Goal: Task Accomplishment & Management: Complete application form

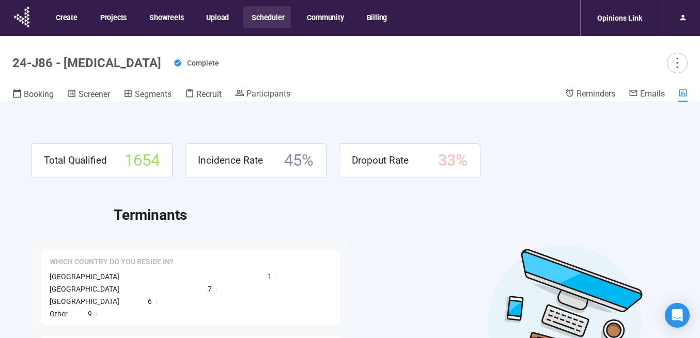
click at [268, 16] on button "Scheduler" at bounding box center [267, 17] width 48 height 22
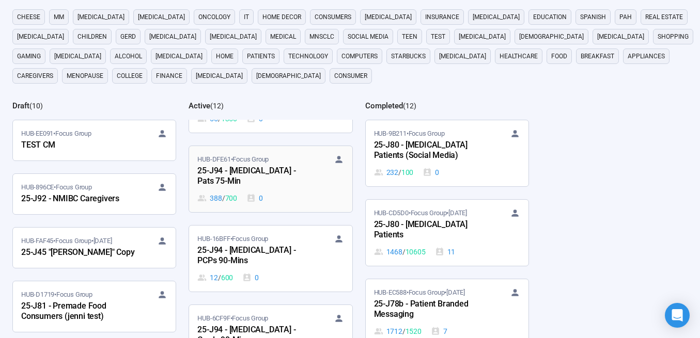
scroll to position [101, 0]
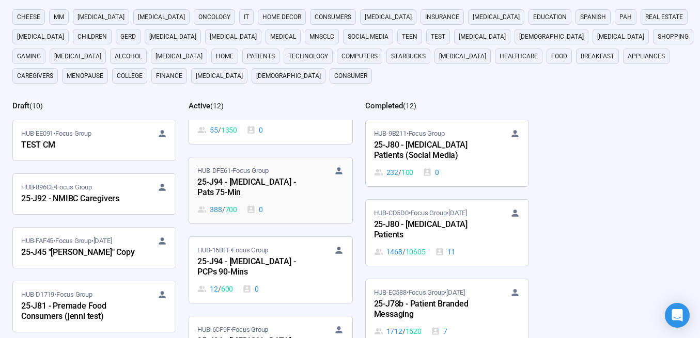
click at [236, 185] on div "25-J94 - [MEDICAL_DATA] - Pats 75-Min" at bounding box center [254, 188] width 114 height 24
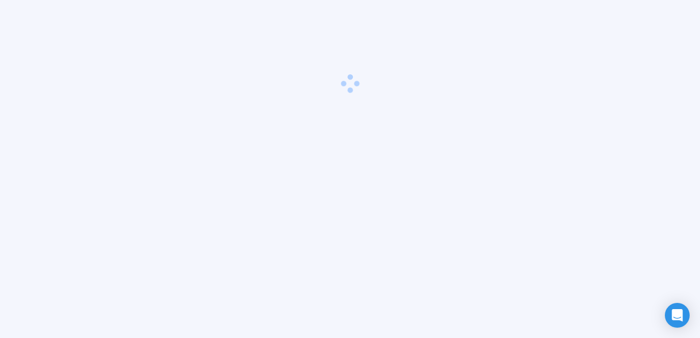
scroll to position [36, 0]
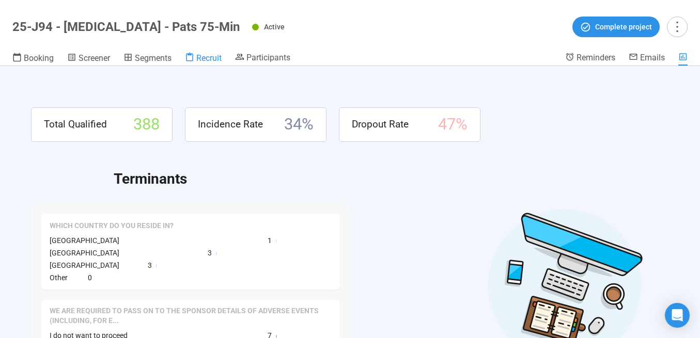
click at [202, 58] on span "Recruit" at bounding box center [208, 58] width 25 height 10
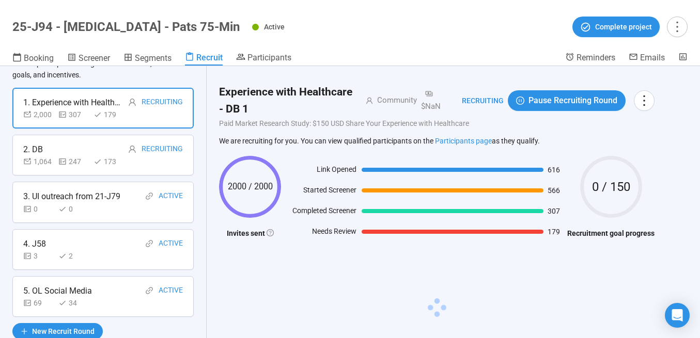
scroll to position [69, 0]
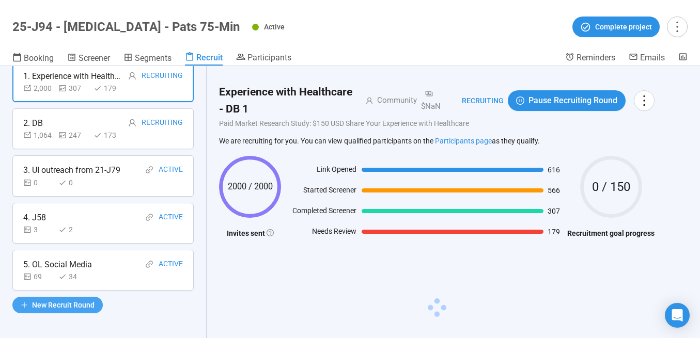
click at [68, 297] on button "New Recruit Round" at bounding box center [57, 305] width 90 height 17
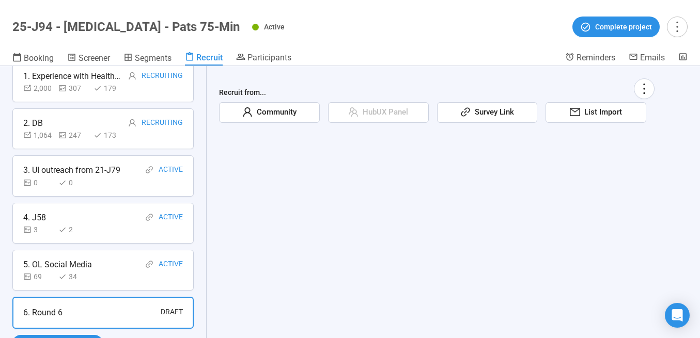
scroll to position [107, 0]
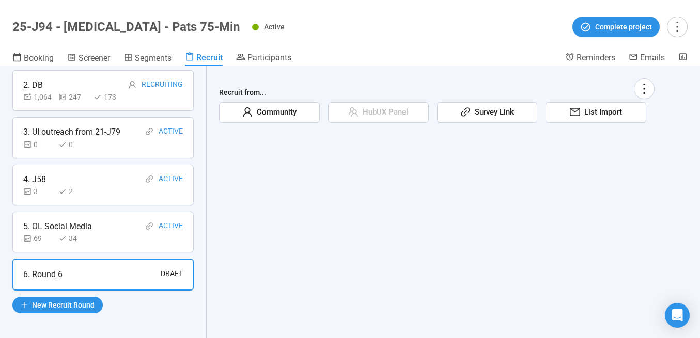
click at [286, 116] on span "Community" at bounding box center [274, 112] width 44 height 12
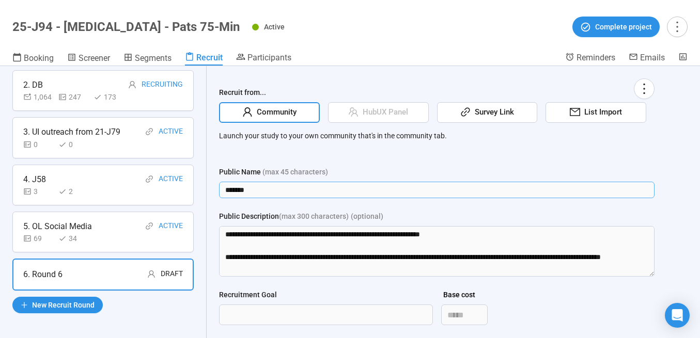
drag, startPoint x: 269, startPoint y: 189, endPoint x: 216, endPoint y: 186, distance: 52.8
click at [216, 187] on div "Recruit from... Community HubUX Panel Survey Link List Import Launch your study…" at bounding box center [437, 253] width 460 height 374
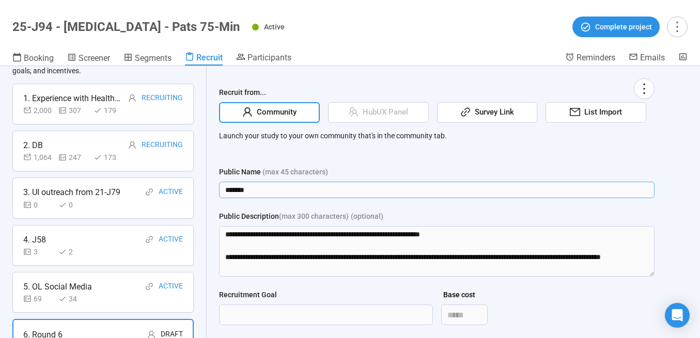
scroll to position [53, 0]
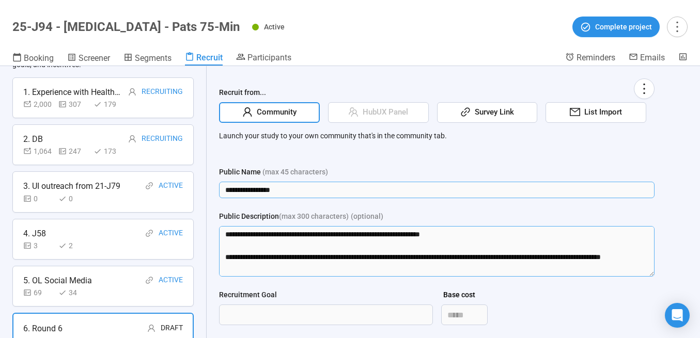
type input "**********"
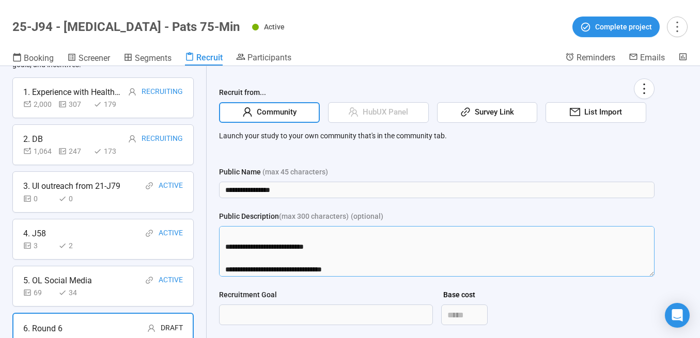
scroll to position [193, 0]
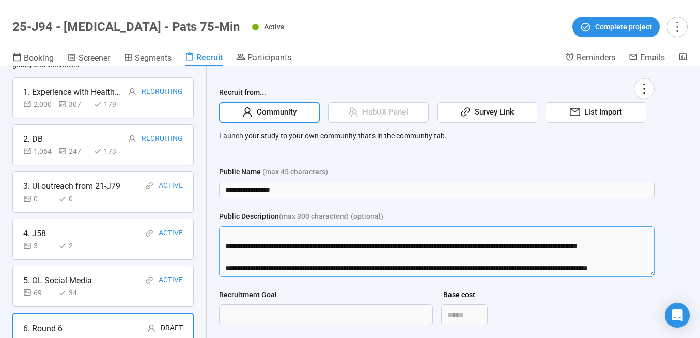
drag, startPoint x: 230, startPoint y: 243, endPoint x: 246, endPoint y: 297, distance: 57.0
click at [246, 297] on form "**********" at bounding box center [436, 290] width 435 height 249
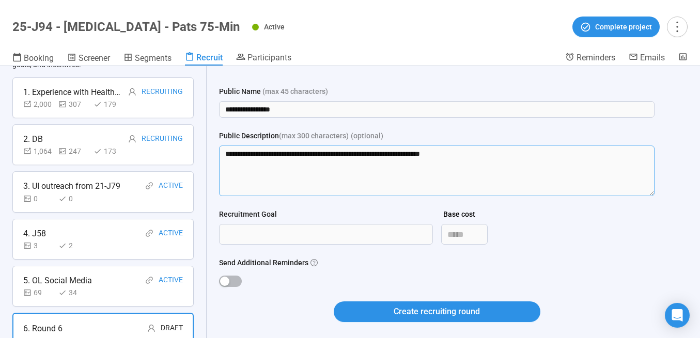
scroll to position [84, 0]
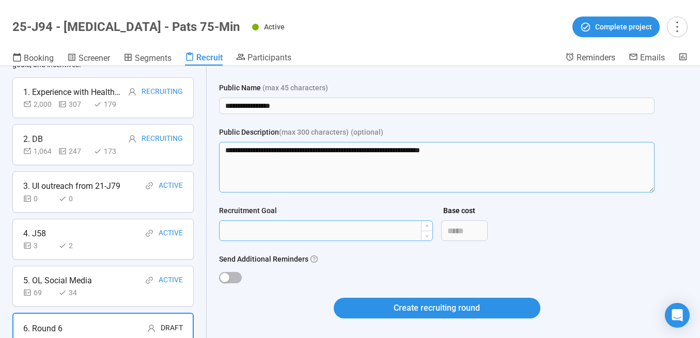
type textarea "**********"
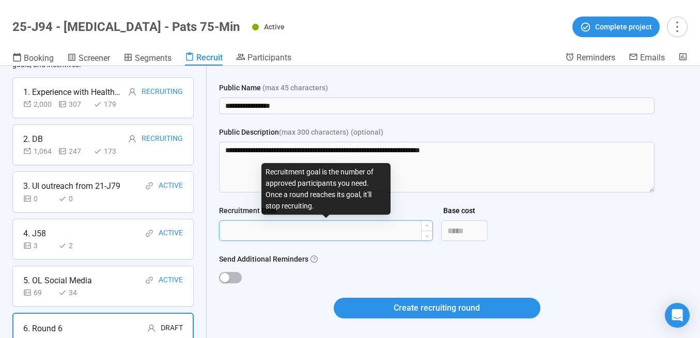
click at [265, 231] on input "Recruitment Goal" at bounding box center [325, 231] width 213 height 20
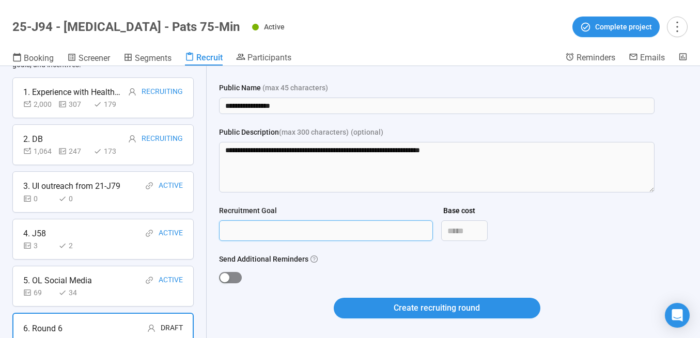
type input "***"
click at [228, 273] on div "button" at bounding box center [224, 277] width 9 height 9
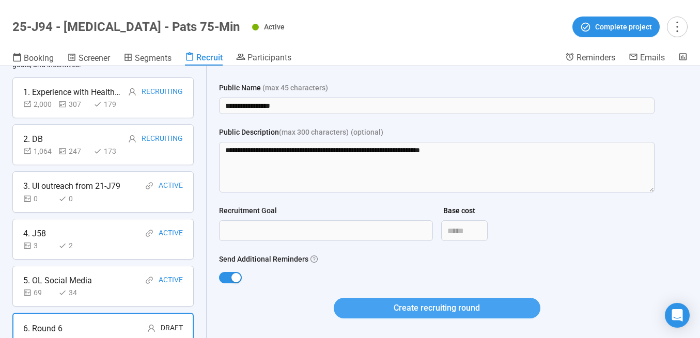
click at [374, 310] on button "Create recruiting round" at bounding box center [437, 308] width 207 height 21
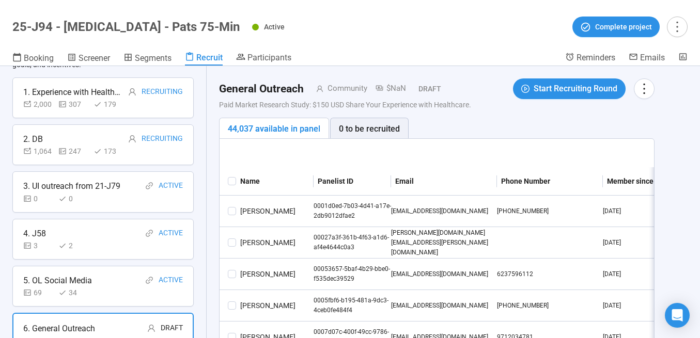
scroll to position [0, 0]
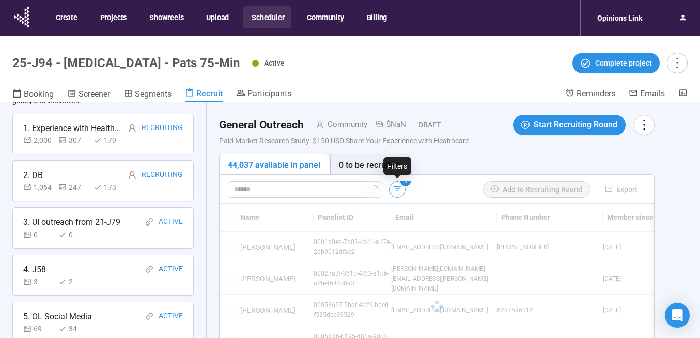
click at [395, 191] on icon "button" at bounding box center [397, 189] width 10 height 10
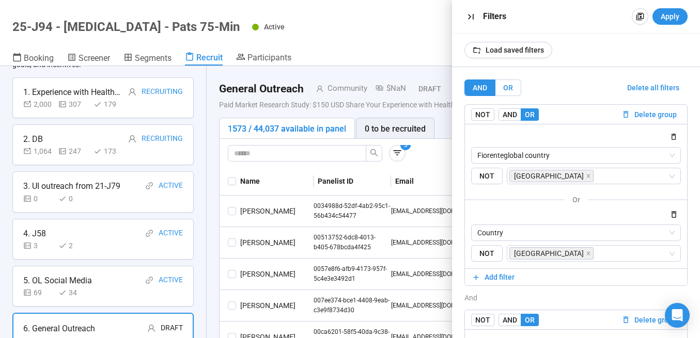
drag, startPoint x: 674, startPoint y: 18, endPoint x: 505, endPoint y: 81, distance: 180.7
click at [674, 18] on span "Apply" at bounding box center [669, 16] width 19 height 11
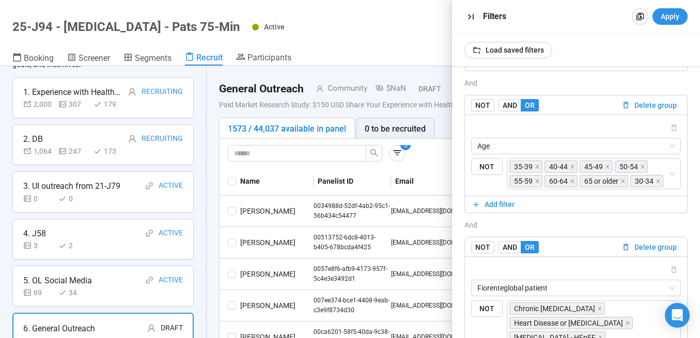
scroll to position [277, 0]
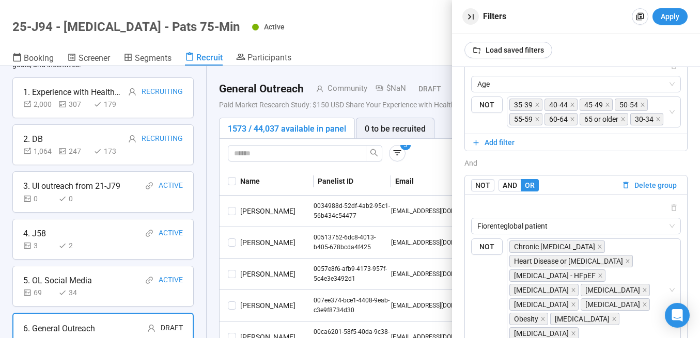
click at [472, 15] on icon "button" at bounding box center [470, 17] width 6 height 6
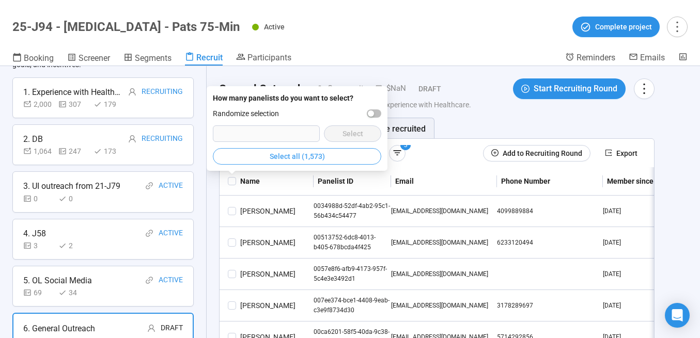
click at [301, 156] on span "Select all (1,573)" at bounding box center [296, 156] width 55 height 11
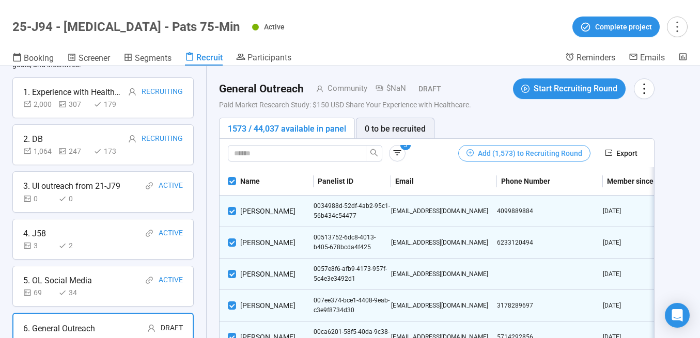
click at [523, 153] on span "Add (1,573) to Recruiting Round" at bounding box center [530, 153] width 104 height 11
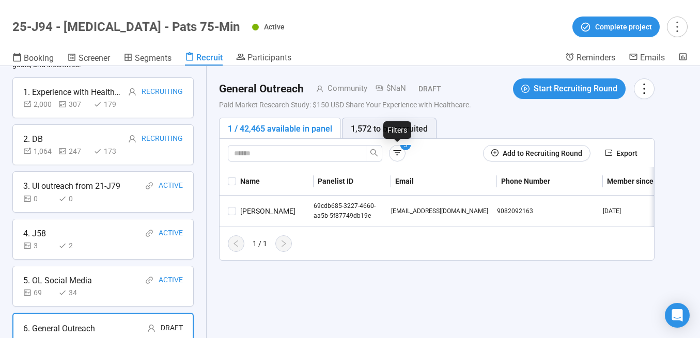
click at [395, 128] on div "Filters" at bounding box center [397, 130] width 28 height 18
click at [368, 128] on div "1,572 to be recruited" at bounding box center [389, 128] width 77 height 13
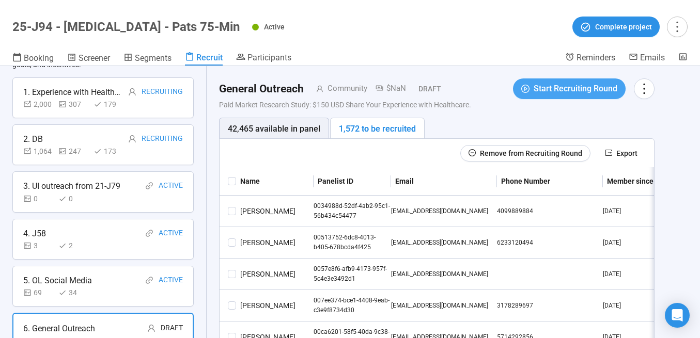
click at [559, 92] on span "Start Recruiting Round" at bounding box center [575, 88] width 84 height 13
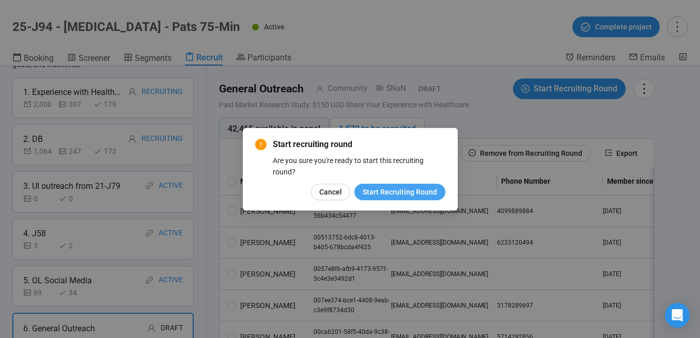
click at [387, 194] on span "Start Recruiting Round" at bounding box center [399, 191] width 74 height 11
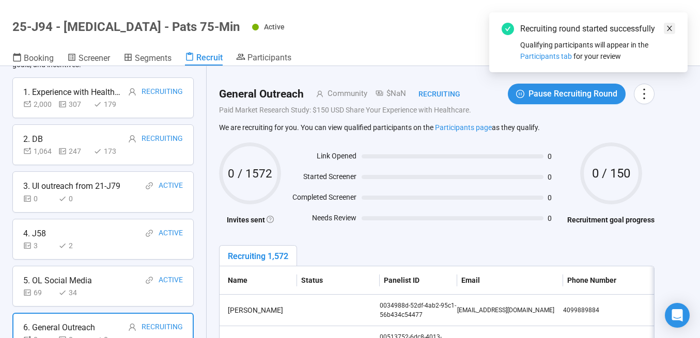
click at [670, 27] on icon "close" at bounding box center [668, 28] width 7 height 7
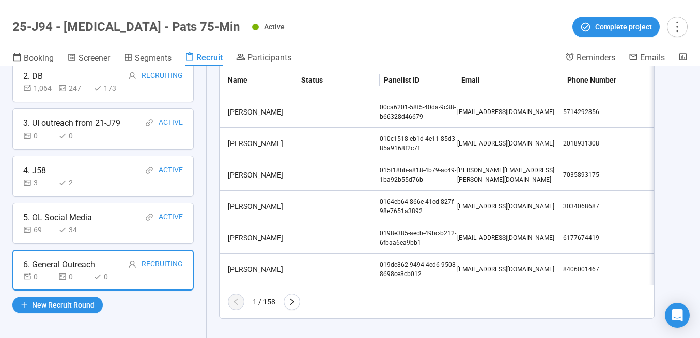
scroll to position [0, 0]
